Goal: Transaction & Acquisition: Purchase product/service

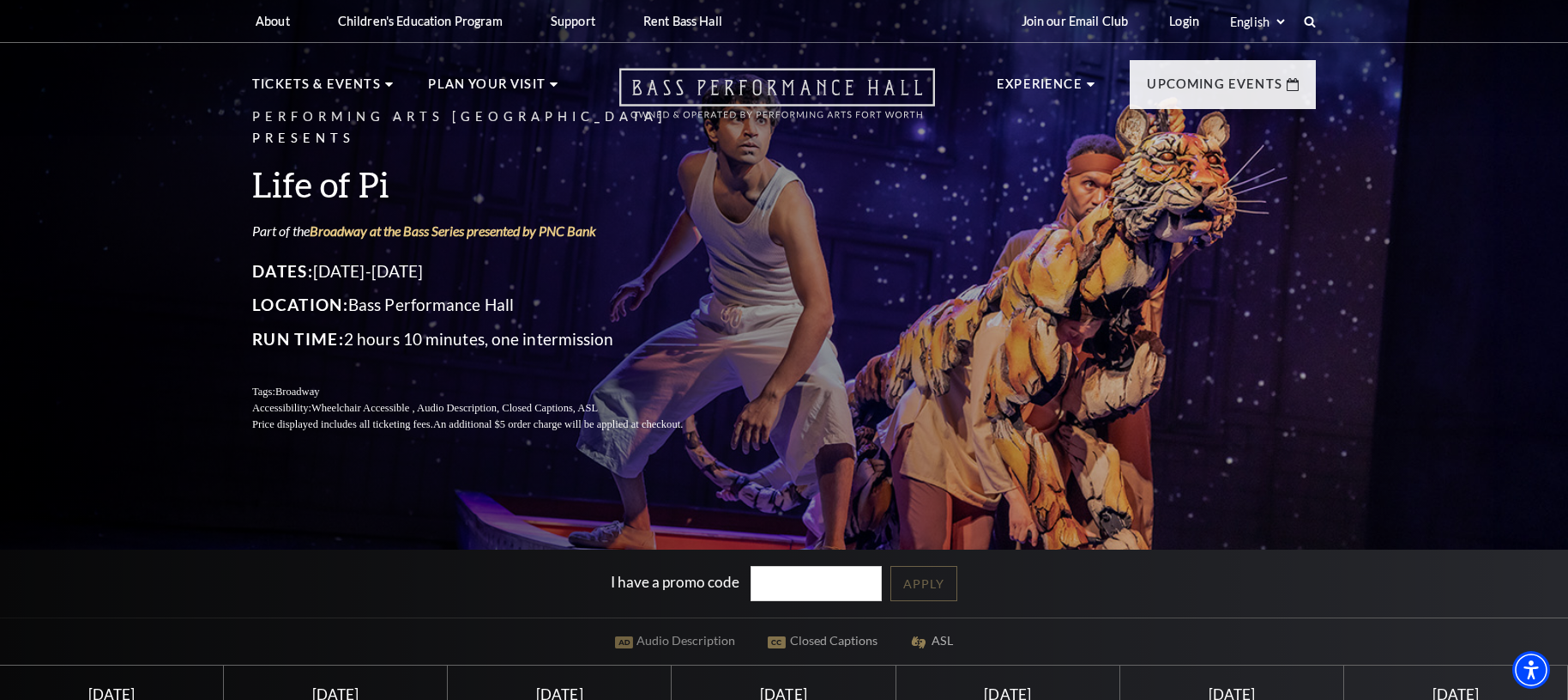
click at [729, 104] on icon "Open this option" at bounding box center [778, 93] width 316 height 51
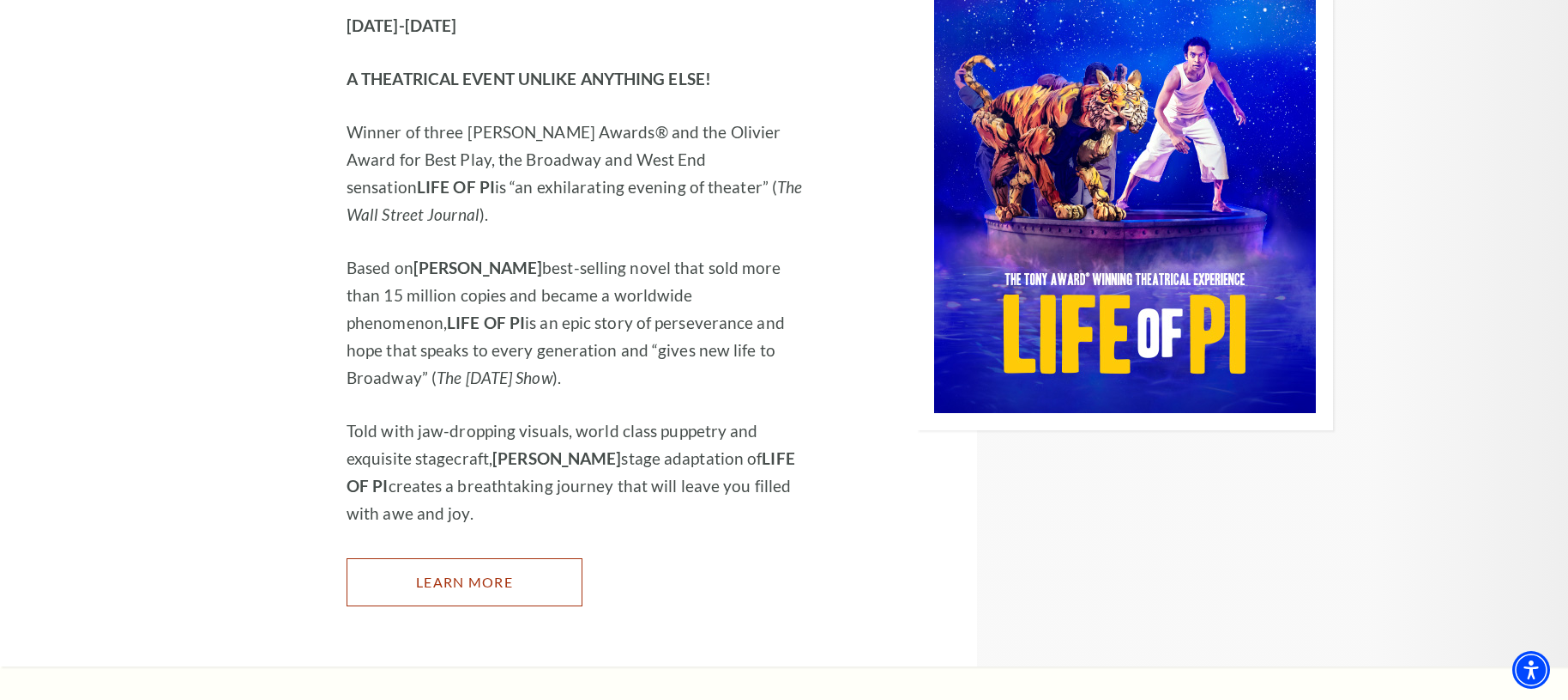
click at [442, 558] on link "Learn More" at bounding box center [465, 581] width 236 height 48
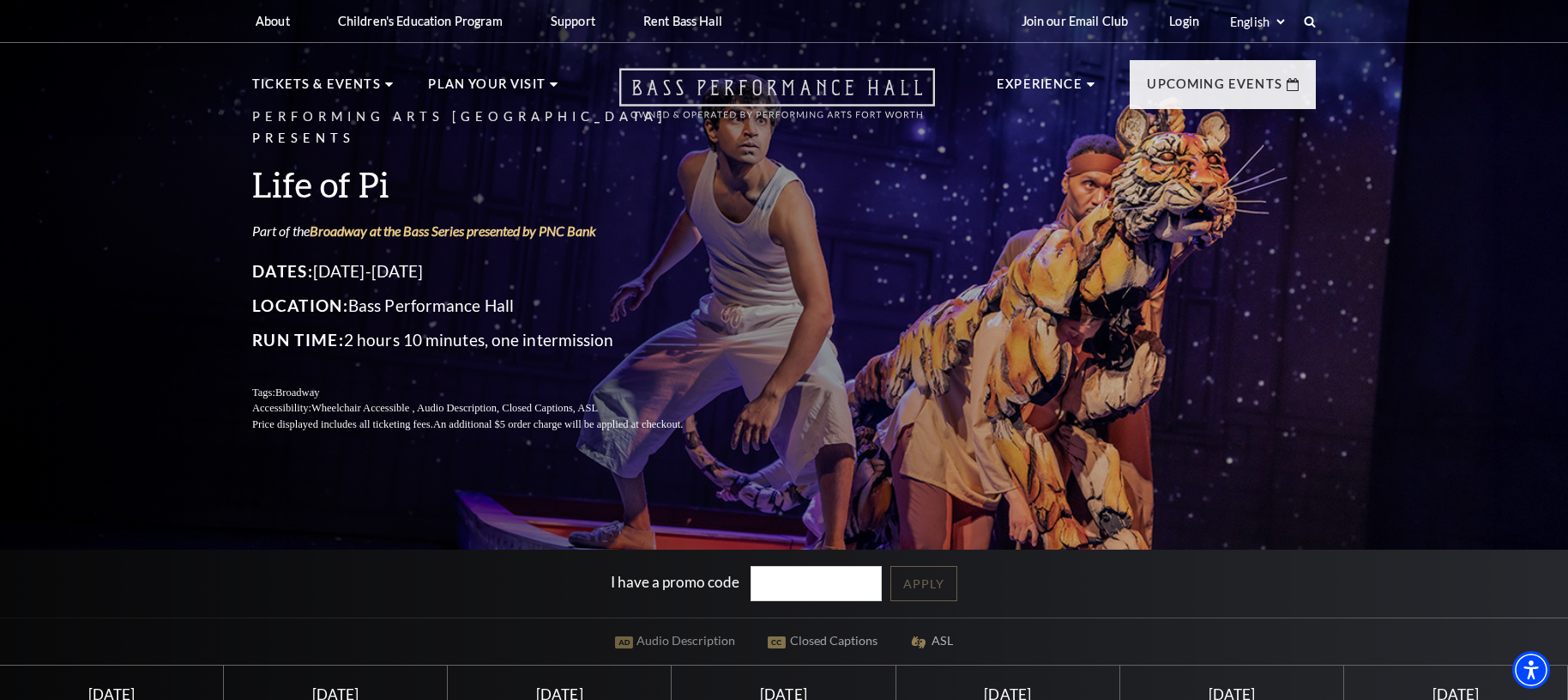
click at [761, 103] on icon "Open this option" at bounding box center [778, 93] width 316 height 51
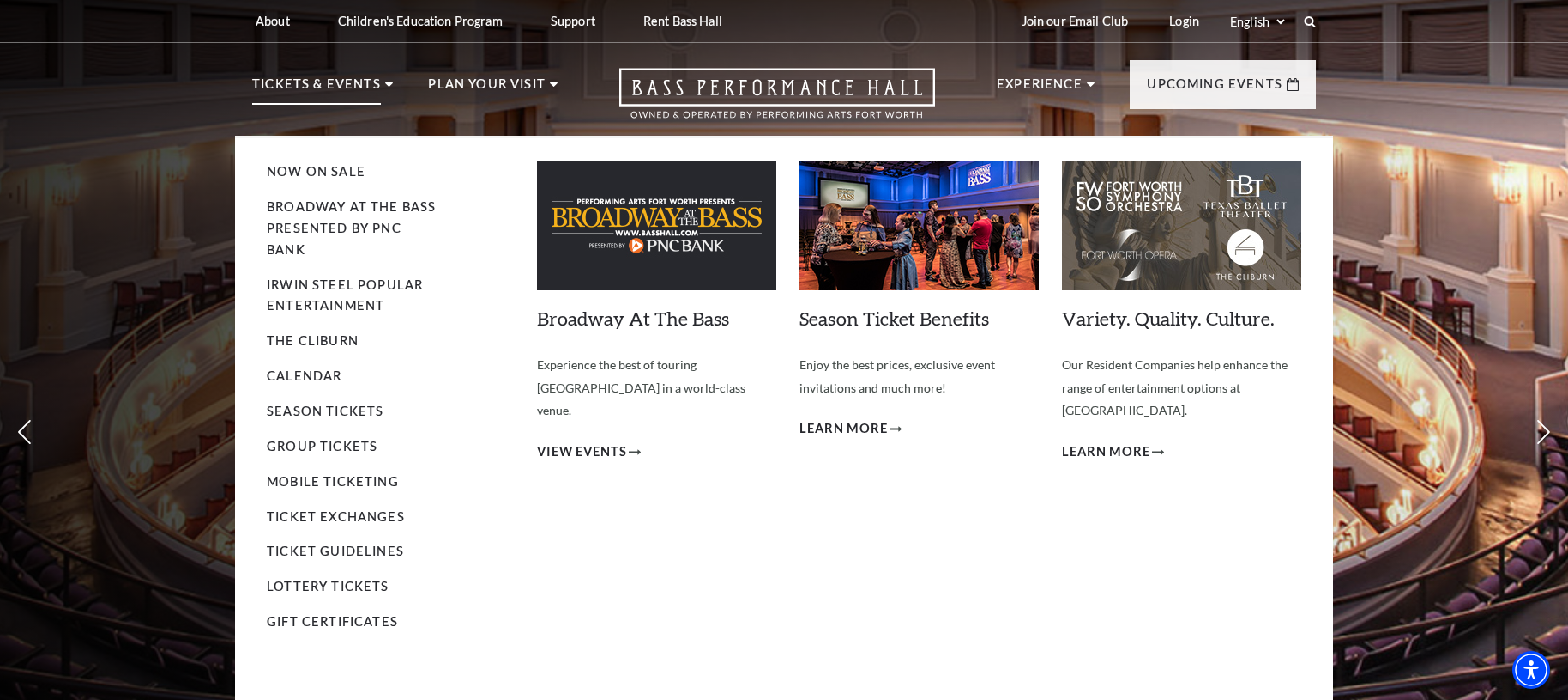
drag, startPoint x: 305, startPoint y: 209, endPoint x: 296, endPoint y: 195, distance: 16.6
click at [305, 209] on link "Broadway At The Bass presented by PNC Bank" at bounding box center [352, 228] width 169 height 58
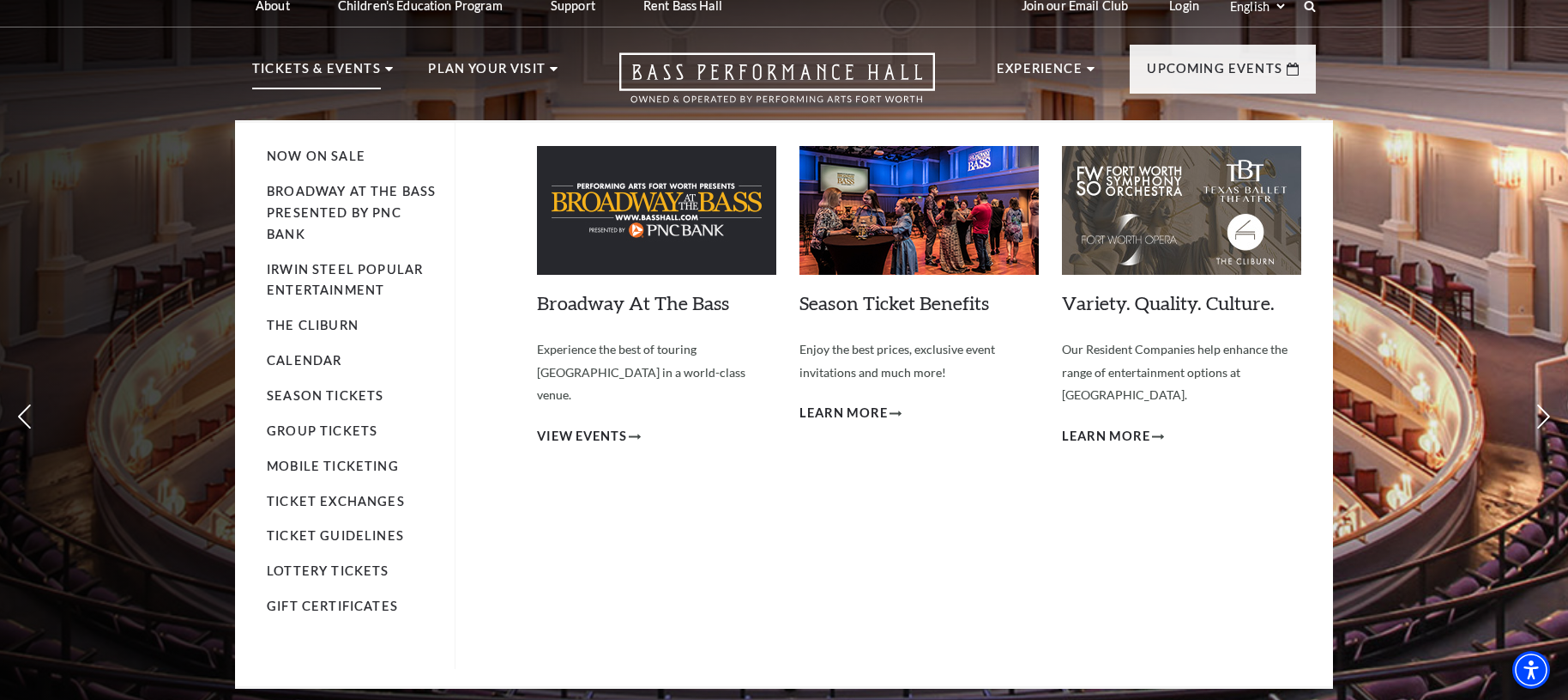
scroll to position [17, 0]
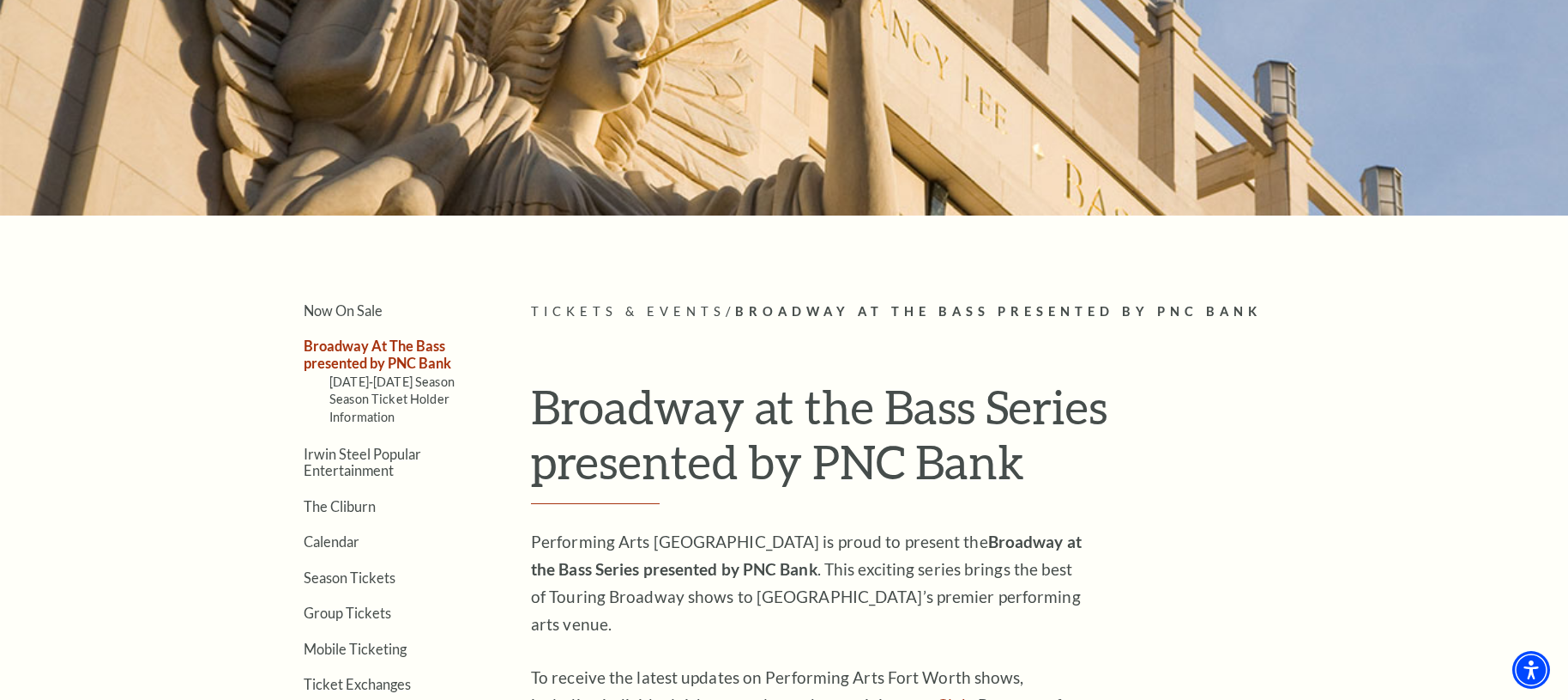
scroll to position [278, 0]
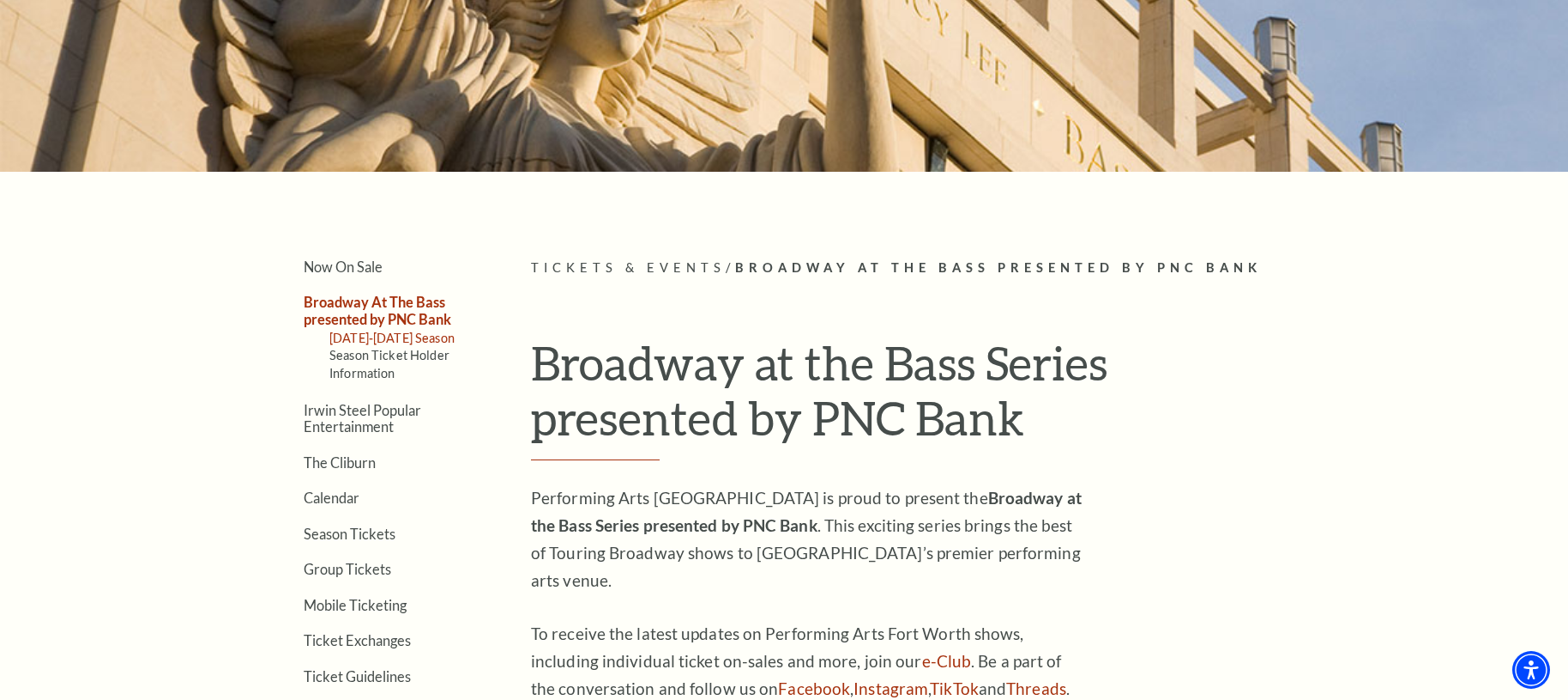
click at [374, 339] on link "2025-2026 Season" at bounding box center [392, 338] width 125 height 15
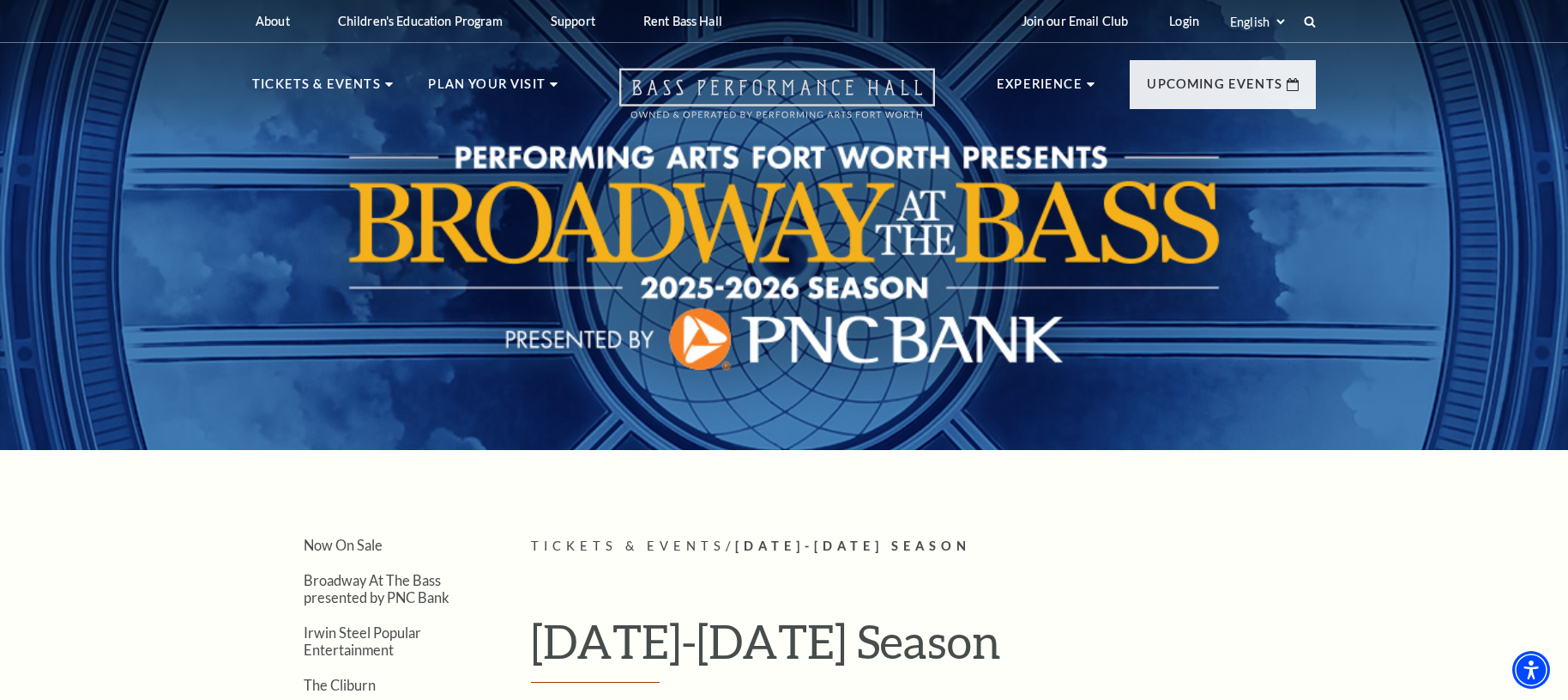
click at [766, 95] on icon "Open this option" at bounding box center [778, 93] width 316 height 51
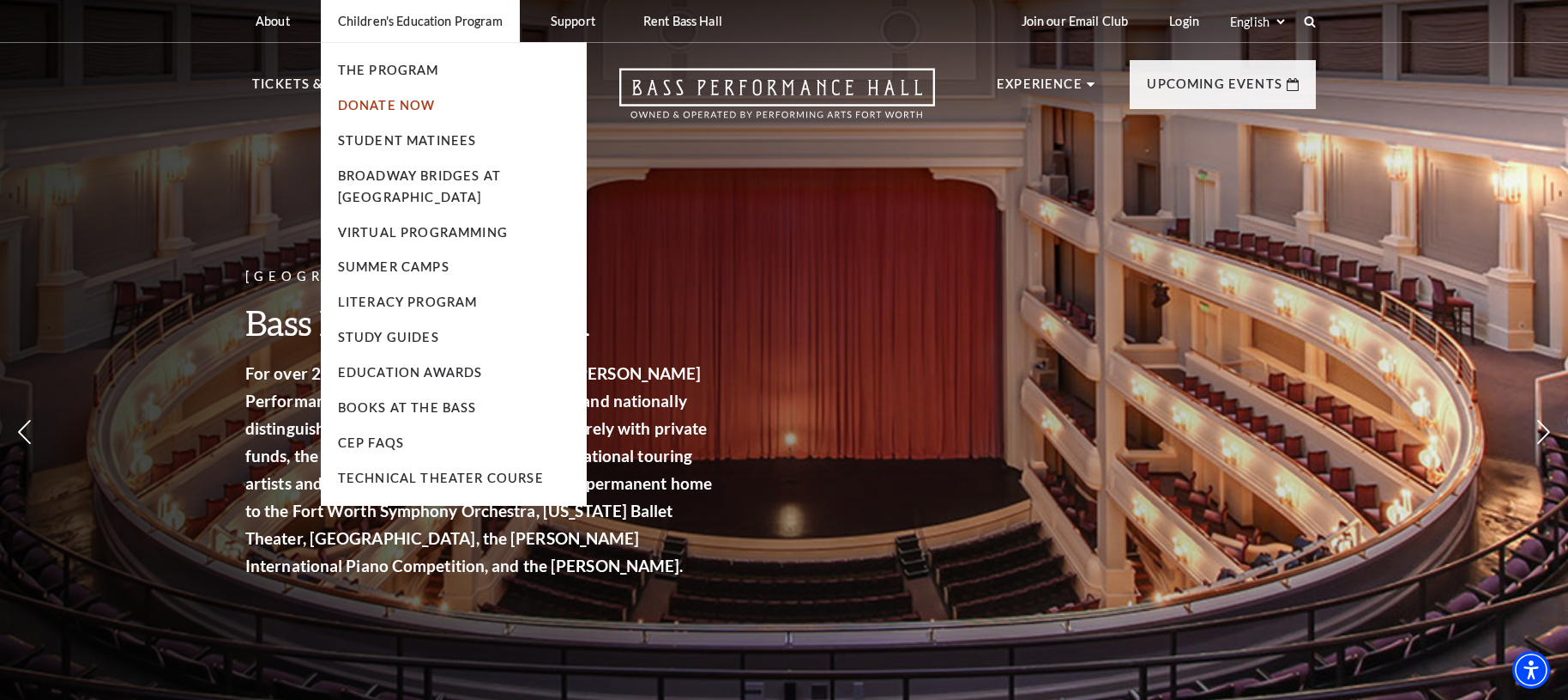
click at [390, 105] on link "Donate Now" at bounding box center [386, 106] width 98 height 15
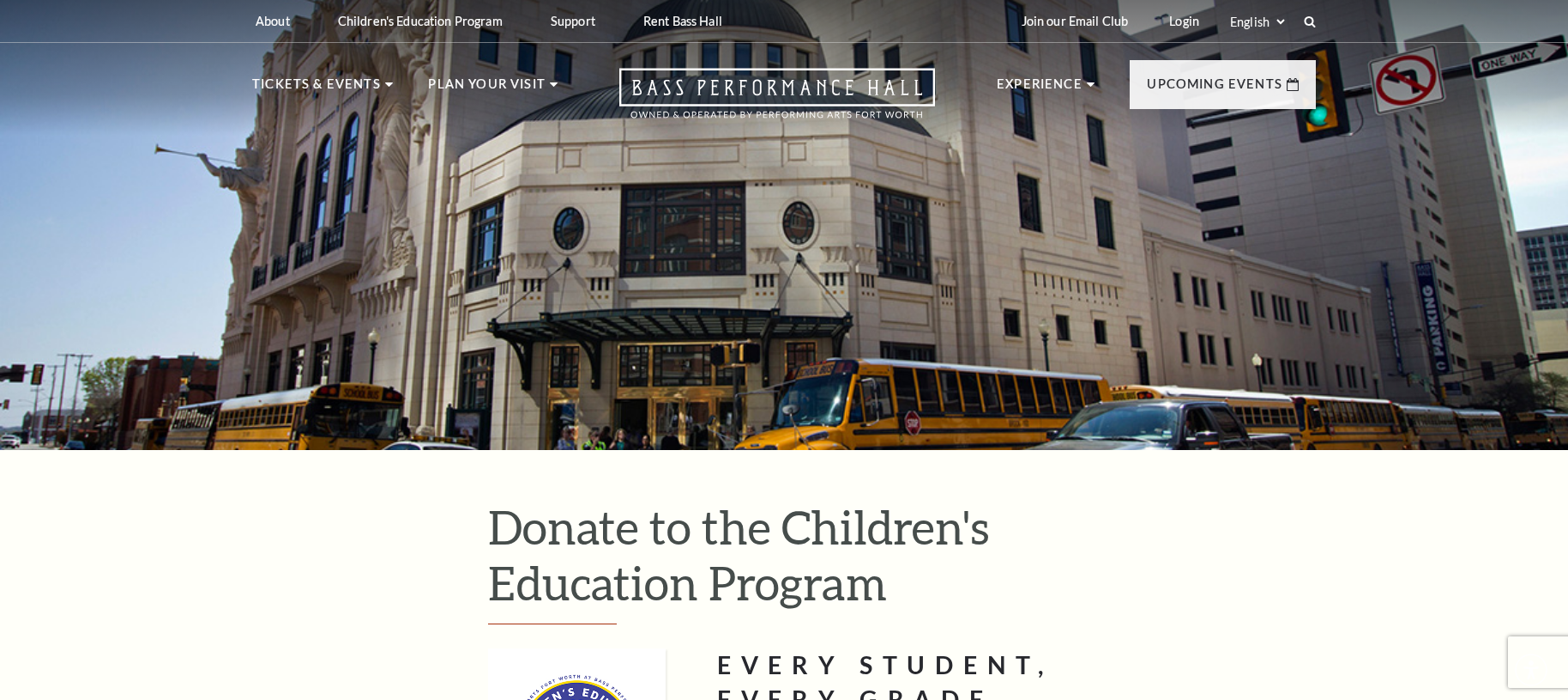
type input "25"
click at [749, 90] on icon "Open this option" at bounding box center [778, 93] width 316 height 51
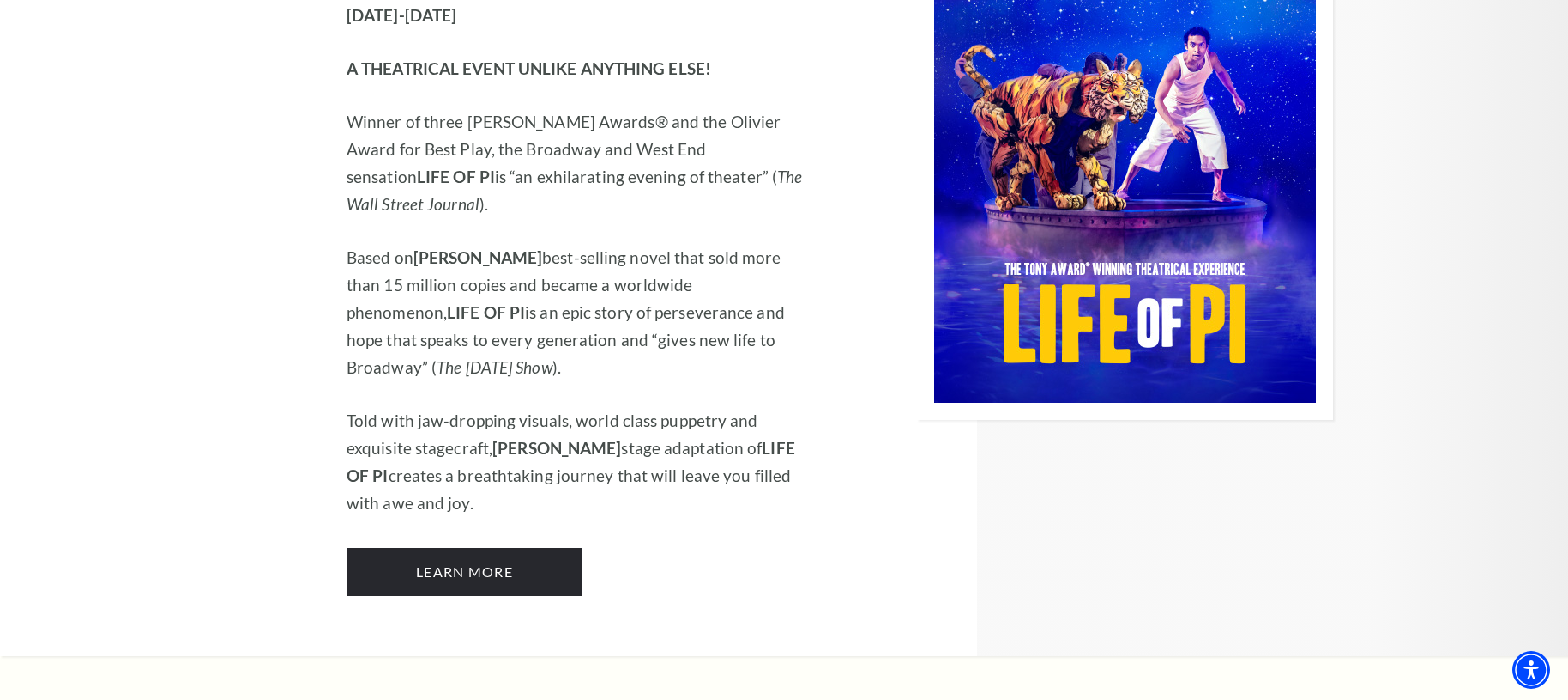
scroll to position [1920, 0]
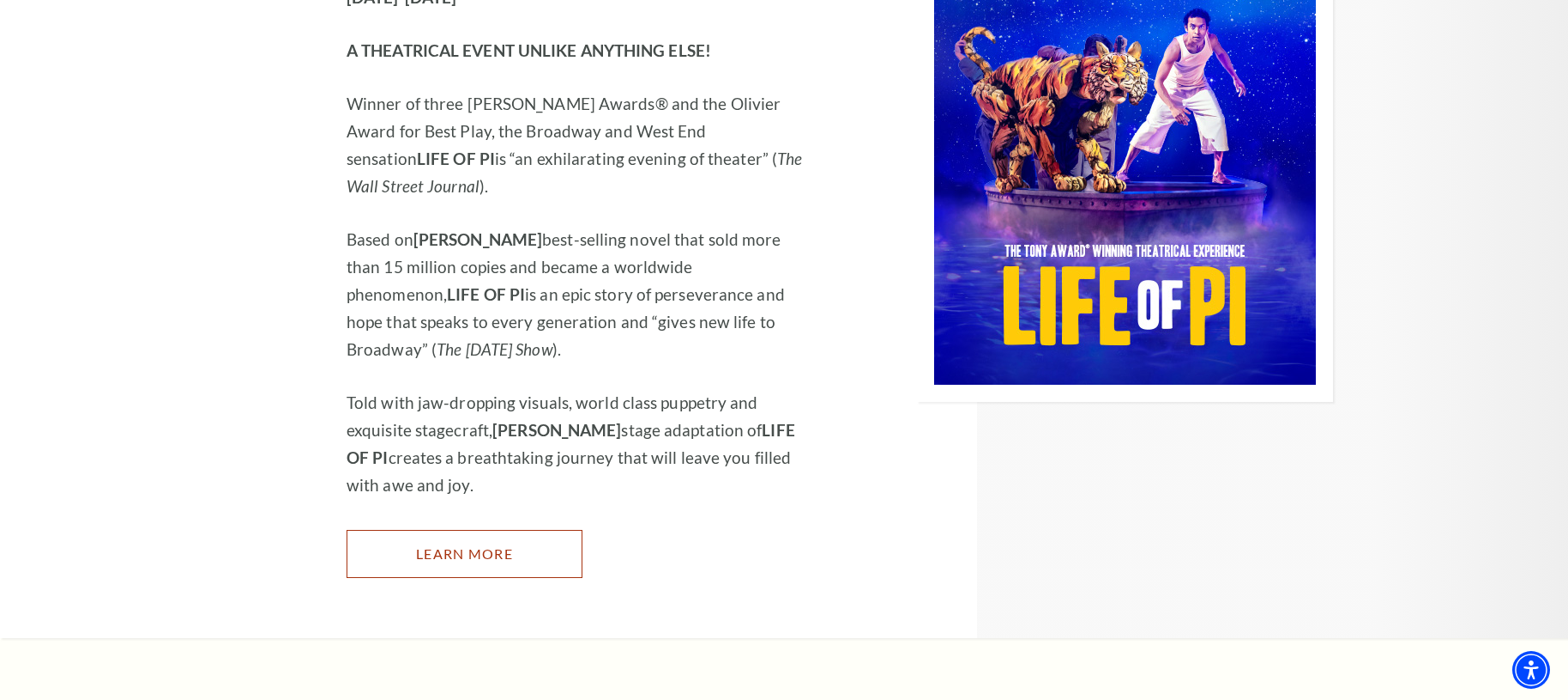
click at [425, 530] on link "Learn More" at bounding box center [465, 554] width 236 height 48
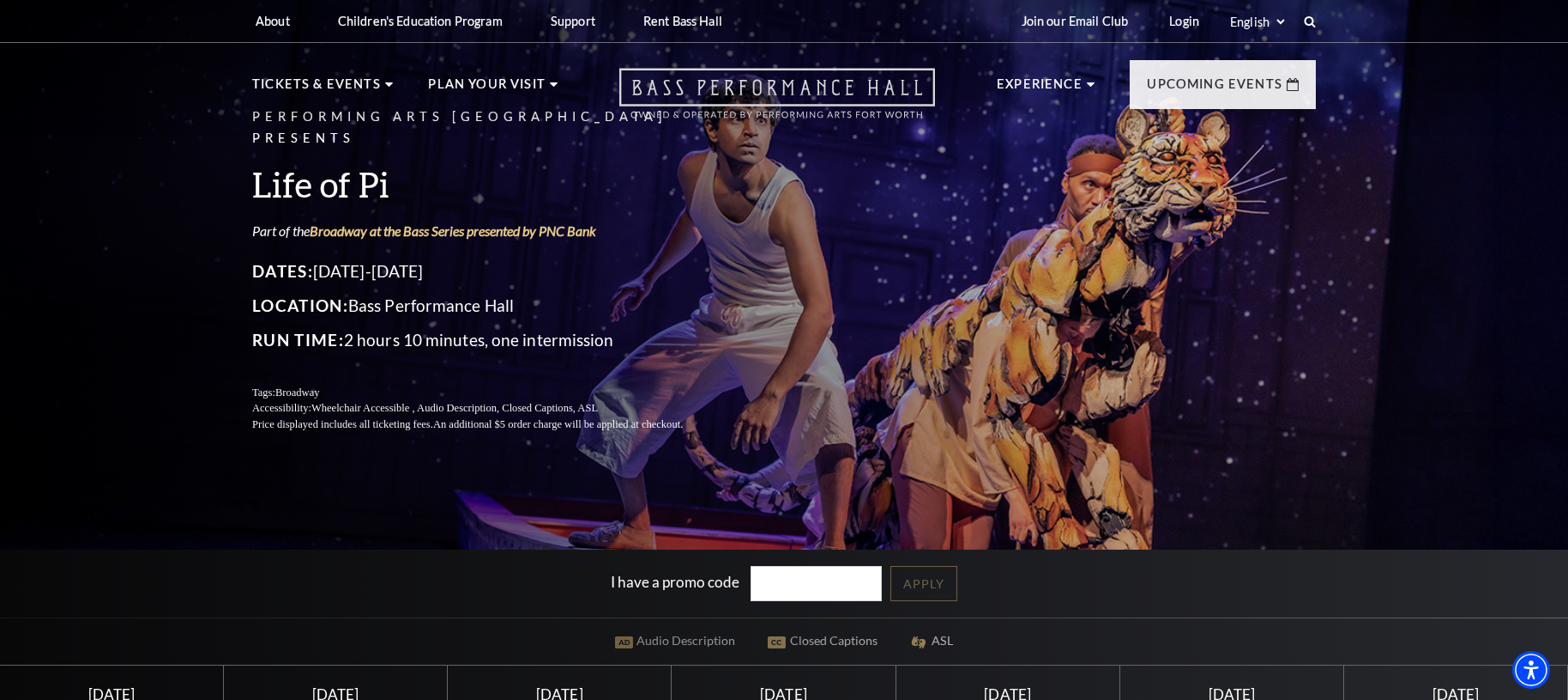
click at [708, 92] on icon "Open this option" at bounding box center [778, 93] width 316 height 51
